Goal: Transaction & Acquisition: Purchase product/service

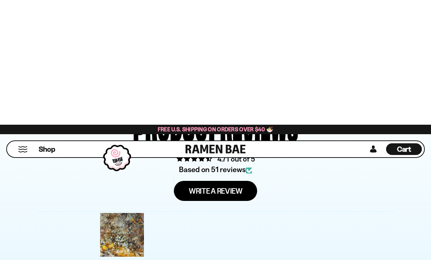
scroll to position [2375, 0]
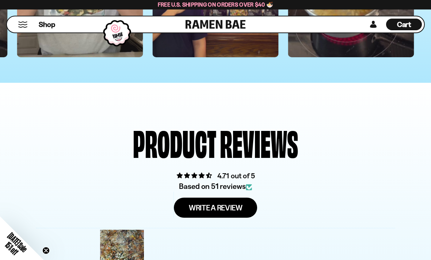
click at [45, 26] on span "Shop" at bounding box center [47, 25] width 16 height 10
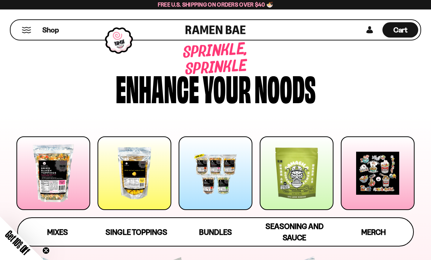
click at [301, 237] on span "Seasoning and Sauce" at bounding box center [294, 232] width 58 height 20
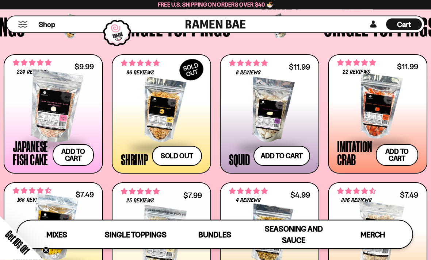
scroll to position [544, 0]
click at [402, 158] on button "Add to cart" at bounding box center [397, 155] width 42 height 22
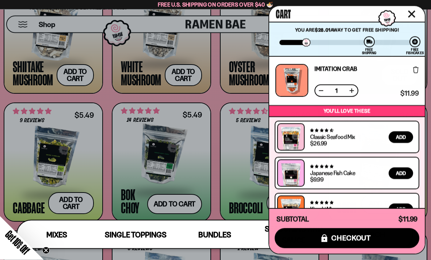
scroll to position [945, 0]
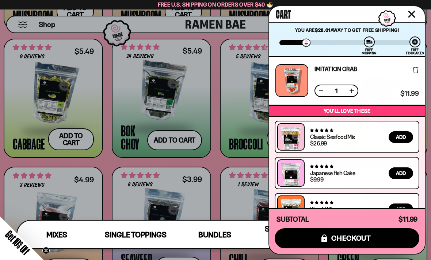
click at [49, 191] on div at bounding box center [215, 130] width 431 height 260
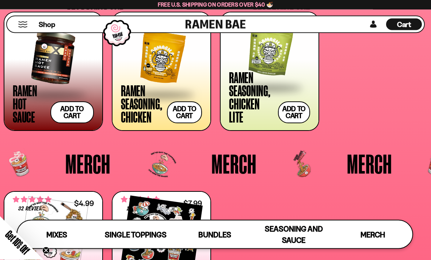
scroll to position [1459, 0]
click at [70, 116] on button "Add to cart" at bounding box center [71, 112] width 43 height 22
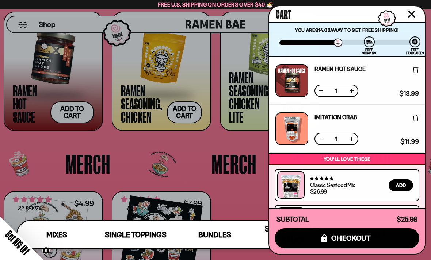
click at [57, 174] on div at bounding box center [215, 130] width 431 height 260
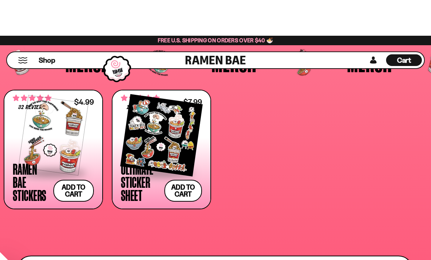
scroll to position [1561, 0]
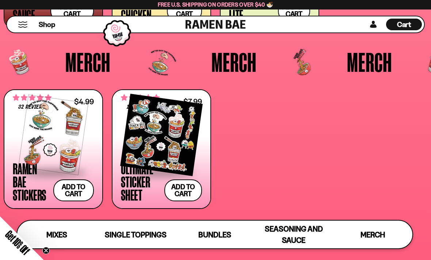
click at [18, 27] on button "Mobile Menu Trigger" at bounding box center [23, 25] width 10 height 6
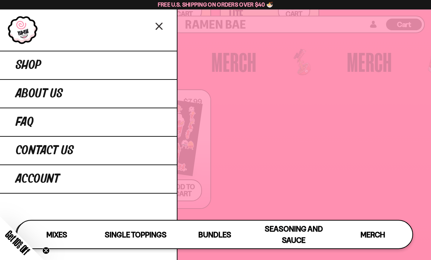
click at [19, 73] on link "Shop" at bounding box center [88, 65] width 177 height 28
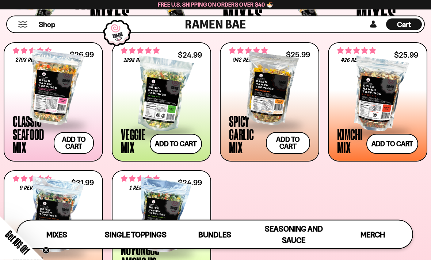
scroll to position [245, 0]
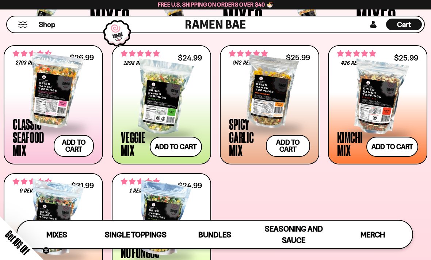
click at [49, 0] on div "Free U.S. Shipping on Orders over $40 🍜" at bounding box center [215, 4] width 431 height 9
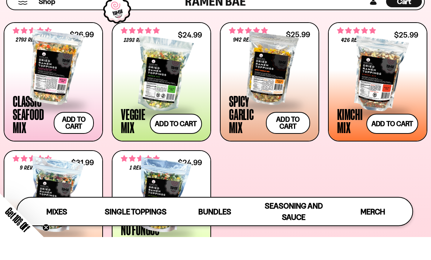
scroll to position [269, 0]
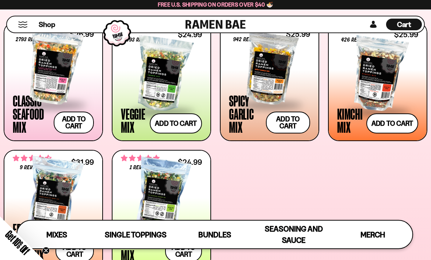
click at [407, 21] on span "Cart" at bounding box center [404, 24] width 14 height 9
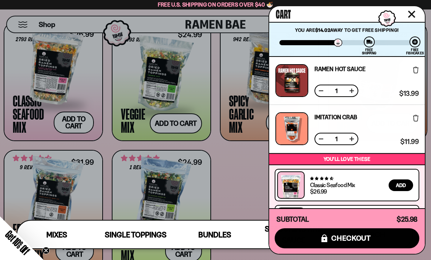
click at [323, 92] on button at bounding box center [320, 90] width 7 height 7
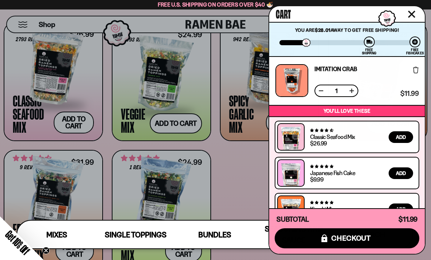
click at [324, 93] on button at bounding box center [320, 90] width 7 height 7
